Goal: Register for event/course

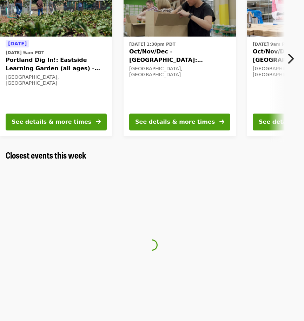
scroll to position [35, 0]
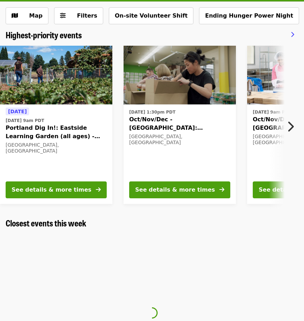
click at [294, 124] on icon "chevron-right icon" at bounding box center [290, 126] width 7 height 13
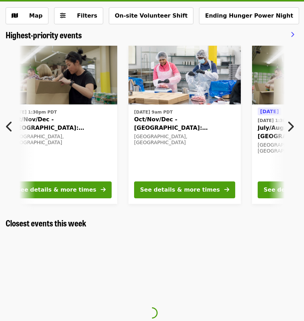
scroll to position [0, 154]
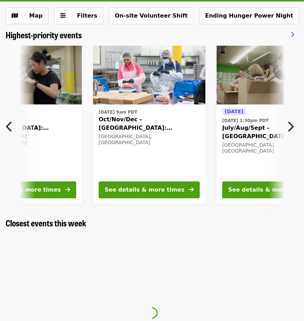
click at [291, 126] on icon "chevron-right icon" at bounding box center [290, 126] width 7 height 13
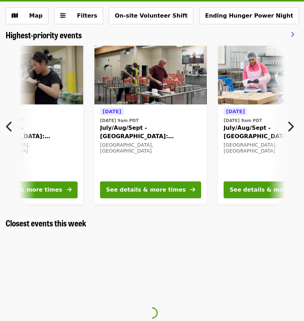
scroll to position [0, 402]
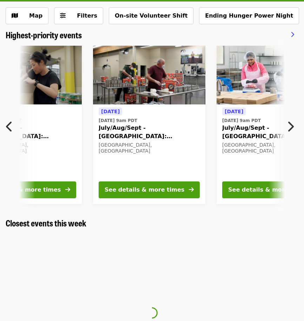
click at [291, 126] on icon "chevron-right icon" at bounding box center [290, 126] width 7 height 13
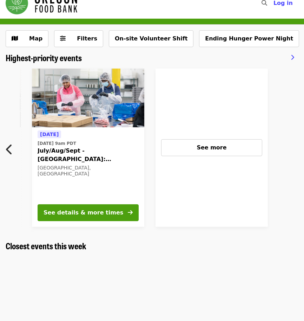
scroll to position [0, 0]
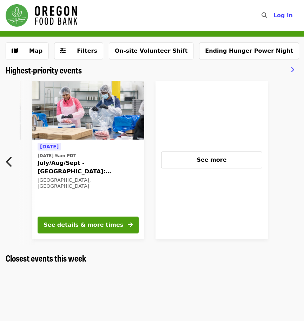
click at [267, 16] on icon "search icon" at bounding box center [265, 15] width 6 height 7
click at [2, 163] on button "Previous item" at bounding box center [11, 162] width 23 height 20
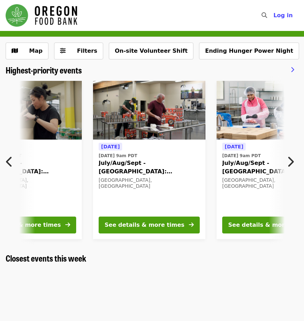
click at [10, 159] on icon "chevron-left icon" at bounding box center [9, 161] width 7 height 13
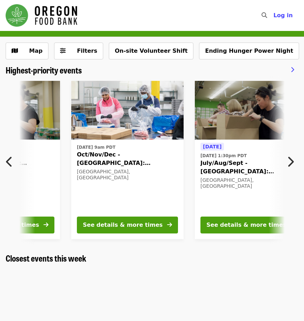
scroll to position [0, 154]
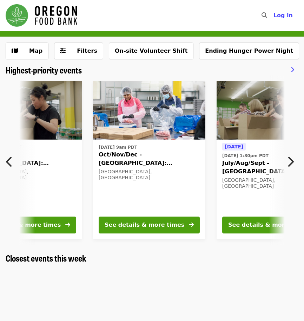
click at [5, 161] on button "Previous item" at bounding box center [11, 162] width 23 height 20
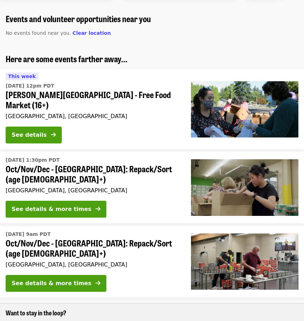
scroll to position [211, 0]
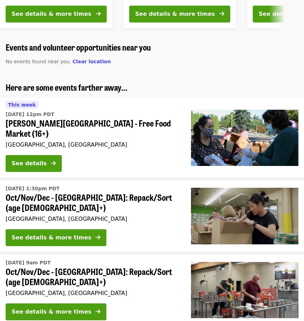
click at [24, 102] on span "This week" at bounding box center [22, 105] width 28 height 6
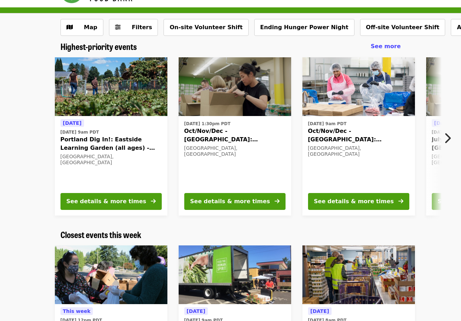
scroll to position [15, 0]
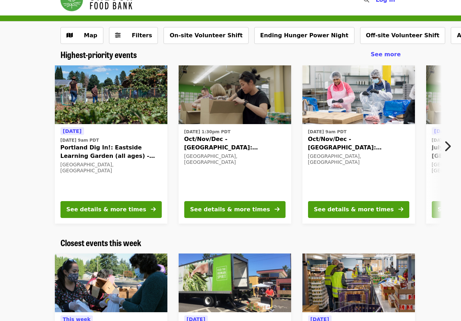
click at [304, 142] on button "Next item" at bounding box center [449, 146] width 23 height 20
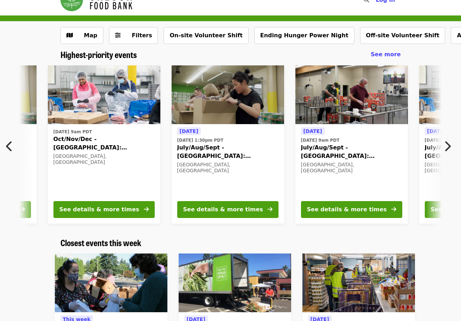
click at [304, 143] on icon "chevron-right icon" at bounding box center [447, 146] width 7 height 13
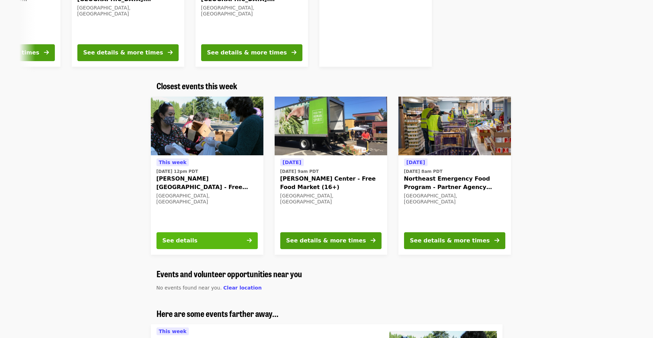
scroll to position [281, 0]
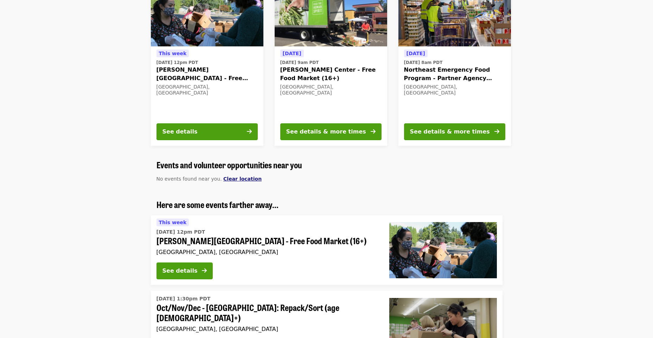
click at [233, 178] on span "Clear location" at bounding box center [242, 179] width 38 height 6
